Goal: Navigation & Orientation: Find specific page/section

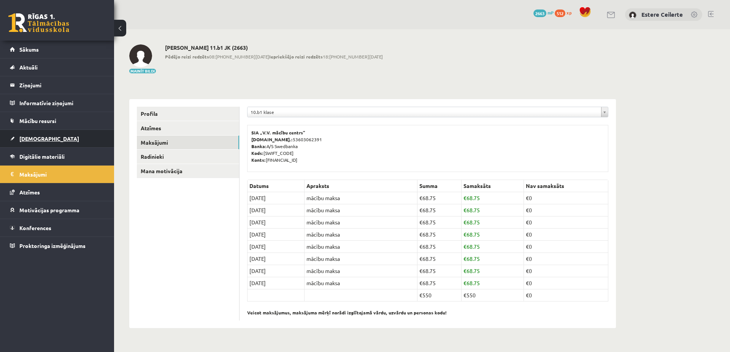
click at [37, 137] on span "[DEMOGRAPHIC_DATA]" at bounding box center [49, 138] width 60 height 7
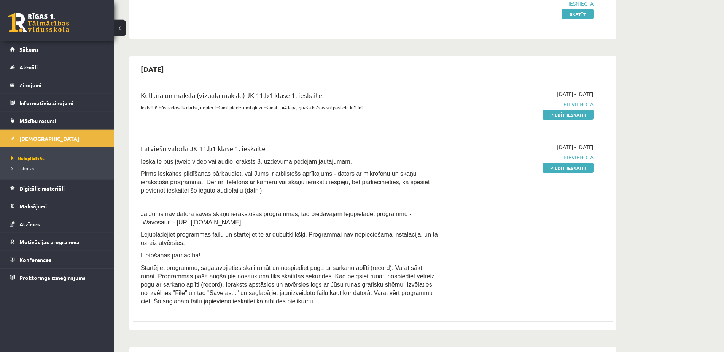
scroll to position [39, 0]
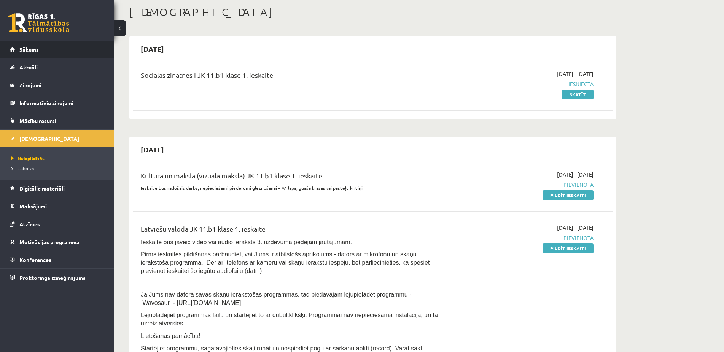
click at [26, 46] on span "Sākums" at bounding box center [28, 49] width 19 height 7
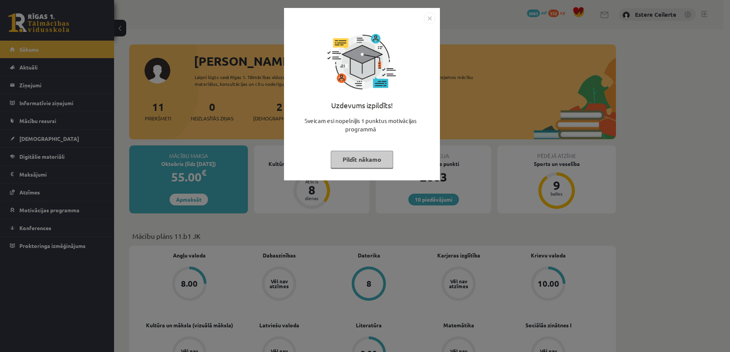
click at [364, 161] on button "Pildīt nākamo" at bounding box center [362, 159] width 62 height 17
